Goal: Information Seeking & Learning: Learn about a topic

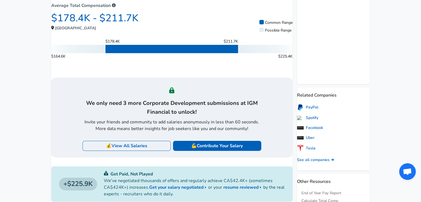
scroll to position [166, 0]
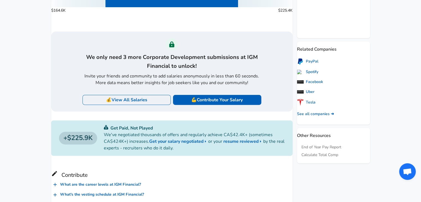
click at [148, 102] on link "💰 View All Salaries" at bounding box center [127, 100] width 88 height 10
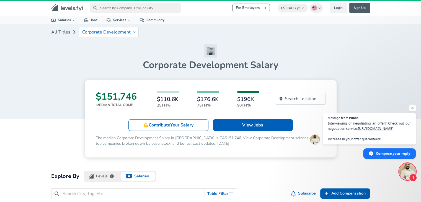
scroll to position [111, 0]
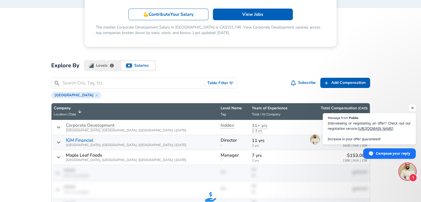
click at [410, 106] on span "Open chat" at bounding box center [412, 108] width 7 height 7
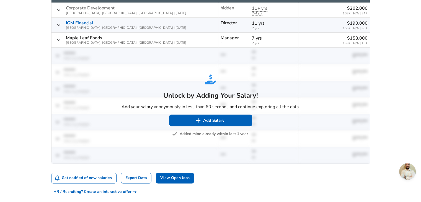
scroll to position [249, 0]
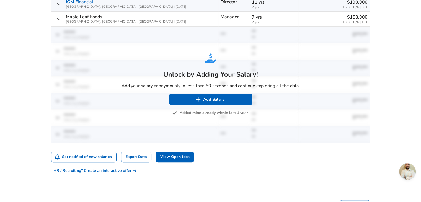
click at [221, 114] on button "Added mine already within last 1 year" at bounding box center [210, 113] width 75 height 7
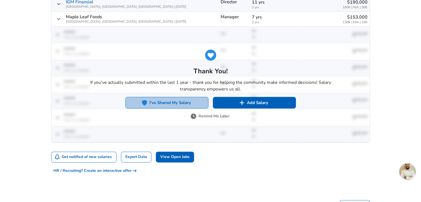
click at [183, 103] on button "I've Shared My Salary" at bounding box center [166, 103] width 83 height 12
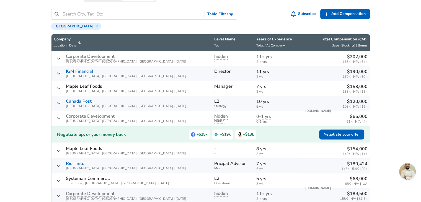
scroll to position [166, 0]
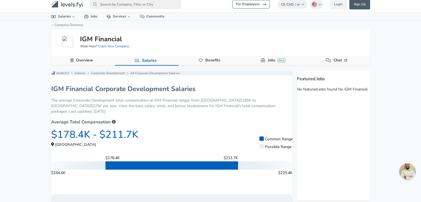
scroll to position [111, 0]
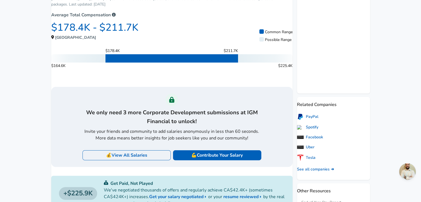
drag, startPoint x: 100, startPoint y: 106, endPoint x: 106, endPoint y: 104, distance: 6.9
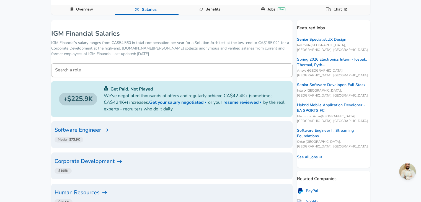
scroll to position [55, 0]
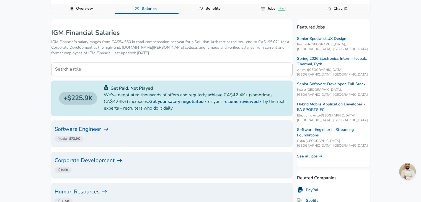
click at [85, 127] on h6 "Software Engineer" at bounding box center [172, 129] width 235 height 9
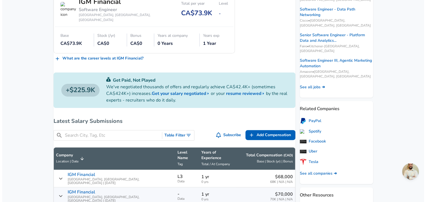
scroll to position [194, 0]
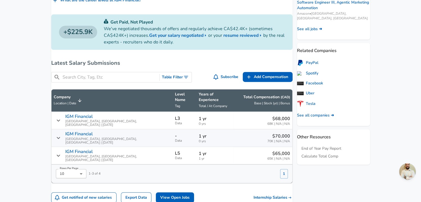
click at [199, 104] on span "Total / At Company" at bounding box center [213, 106] width 29 height 4
drag, startPoint x: 186, startPoint y: 101, endPoint x: 194, endPoint y: 101, distance: 8.0
click at [199, 104] on span "Total / At Company" at bounding box center [213, 106] width 29 height 4
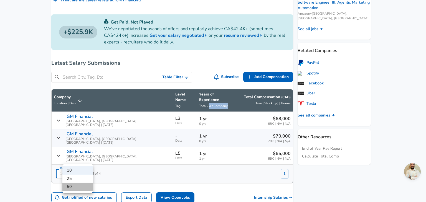
click at [80, 186] on li "50" at bounding box center [77, 187] width 30 height 8
type input "50"
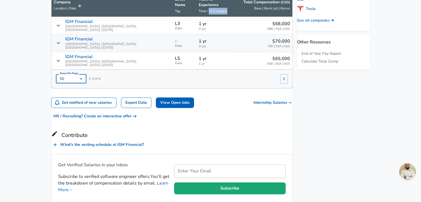
scroll to position [281, 0]
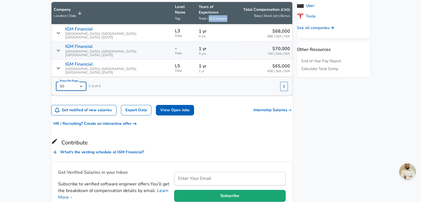
click at [280, 82] on button "1" at bounding box center [284, 86] width 8 height 9
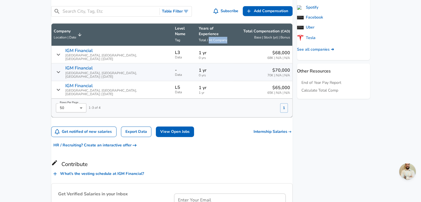
scroll to position [250, 0]
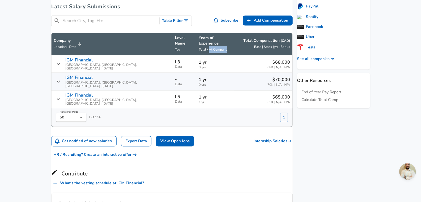
click at [289, 140] on icon at bounding box center [290, 141] width 3 height 3
